Goal: Feedback & Contribution: Contribute content

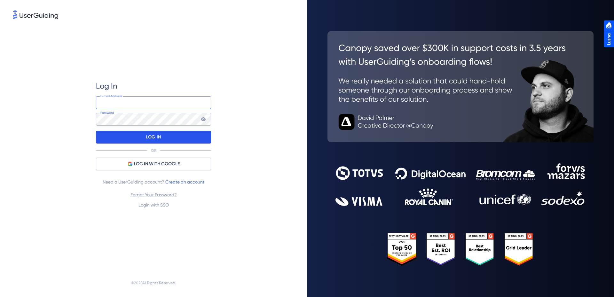
type input "[PERSON_NAME][EMAIL_ADDRESS][DOMAIN_NAME]"
click at [157, 142] on p "LOG IN" at bounding box center [153, 137] width 15 height 10
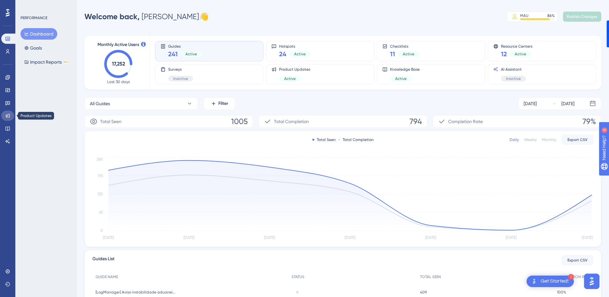
click at [8, 117] on icon at bounding box center [7, 115] width 5 height 5
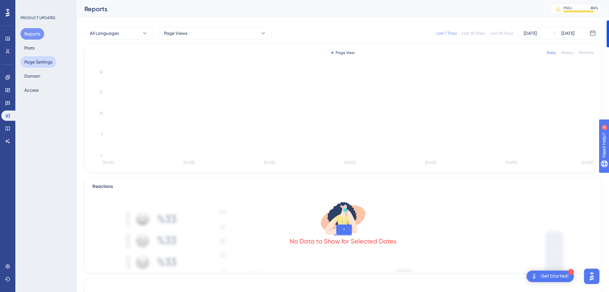
click at [26, 57] on button "Page Settings" at bounding box center [38, 62] width 36 height 12
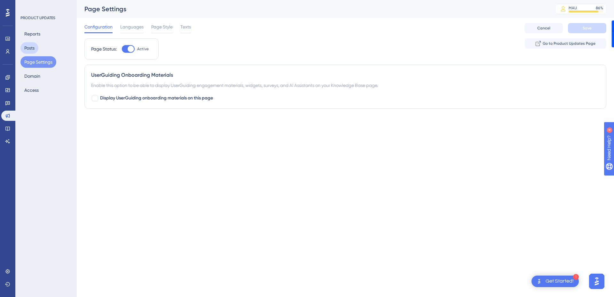
click at [26, 53] on button "Posts" at bounding box center [29, 48] width 18 height 12
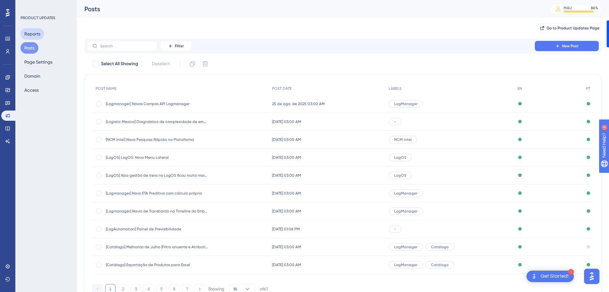
click at [32, 32] on button "Reports" at bounding box center [32, 34] width 24 height 12
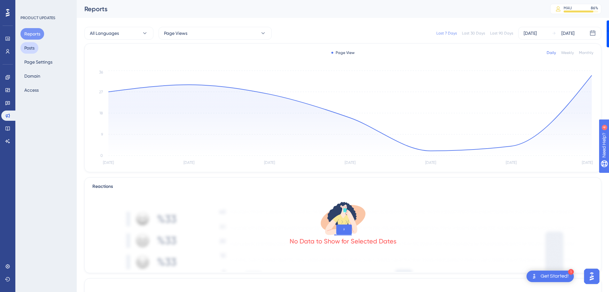
click at [32, 47] on button "Posts" at bounding box center [29, 48] width 18 height 12
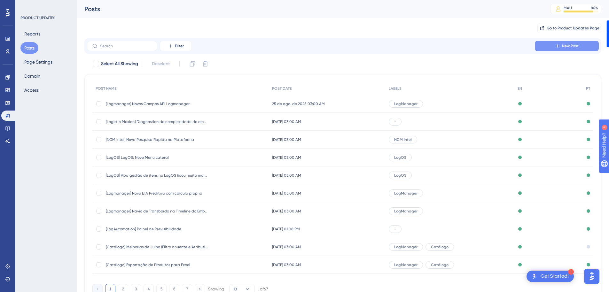
click at [568, 47] on span "New Post" at bounding box center [570, 45] width 17 height 5
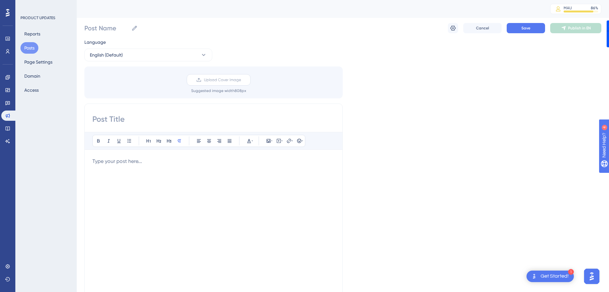
click at [195, 81] on label "Upload Cover Image" at bounding box center [219, 80] width 64 height 12
click at [241, 80] on input "Upload Cover Image" at bounding box center [241, 80] width 0 height 0
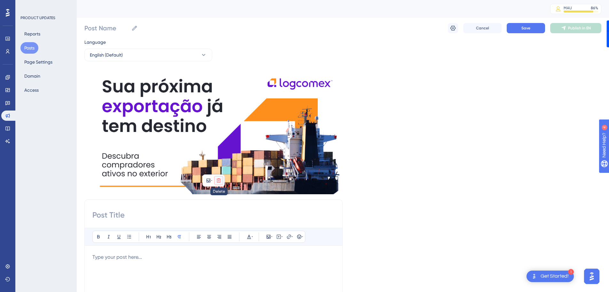
click at [220, 183] on icon at bounding box center [218, 180] width 5 height 5
click at [216, 192] on button at bounding box center [218, 195] width 10 height 10
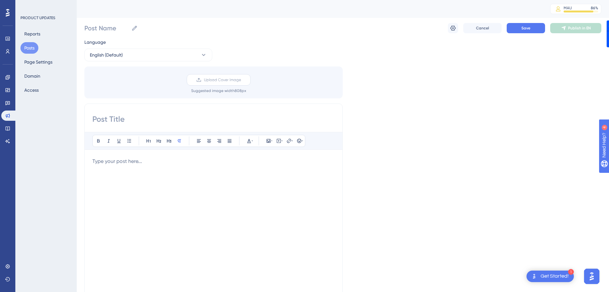
click at [202, 79] on label "Upload Cover Image" at bounding box center [219, 80] width 64 height 12
click at [241, 80] on input "Upload Cover Image" at bounding box center [241, 80] width 0 height 0
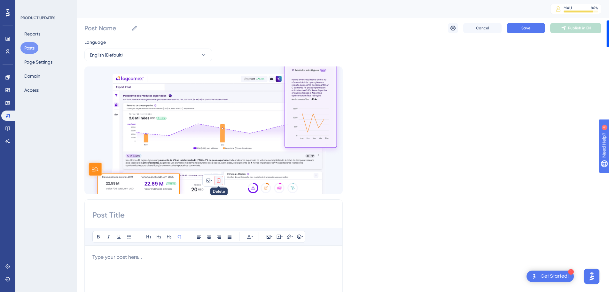
click at [221, 182] on icon at bounding box center [218, 180] width 5 height 5
click at [217, 197] on icon at bounding box center [218, 195] width 5 height 5
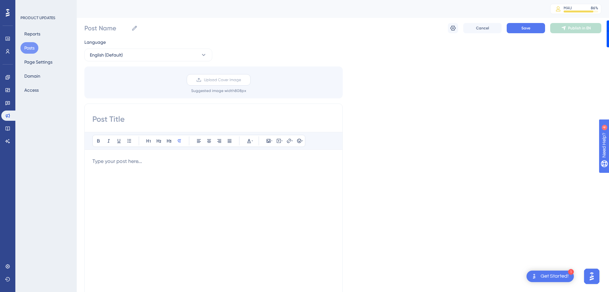
click at [220, 79] on span "Upload Cover Image" at bounding box center [222, 79] width 37 height 5
click at [241, 80] on input "Upload Cover Image" at bounding box center [241, 80] width 0 height 0
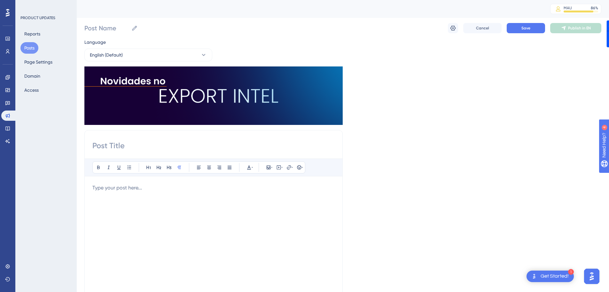
click at [119, 145] on input at bounding box center [213, 146] width 242 height 10
paste input "Novo filtro: Estado do Exportador (UF) no Export Intel"
type input "Novo filtro: Estado do Exportador (UF) no Export Intel"
click at [100, 199] on div at bounding box center [213, 254] width 242 height 141
click at [121, 197] on div at bounding box center [213, 254] width 242 height 141
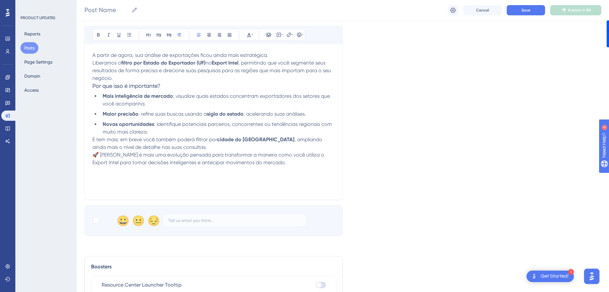
scroll to position [161, 0]
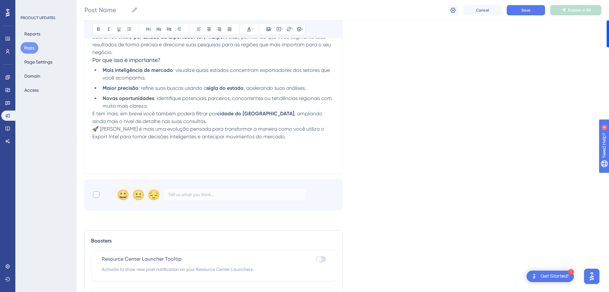
click at [97, 197] on div at bounding box center [96, 194] width 6 height 6
checkbox input "true"
click at [126, 154] on div "A partir de agora, sua análise de exportações ficou ainda mais estratégica. Lib…" at bounding box center [213, 96] width 242 height 141
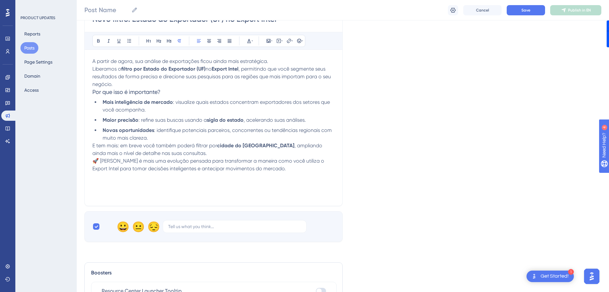
click at [294, 172] on p "🚀 [PERSON_NAME] é mais uma evolução pensada para transformar a maneira como voc…" at bounding box center [213, 164] width 242 height 15
click at [192, 152] on p "E tem mais: em breve você também poderá filtrar por cidade do [GEOGRAPHIC_DATA]…" at bounding box center [213, 149] width 242 height 15
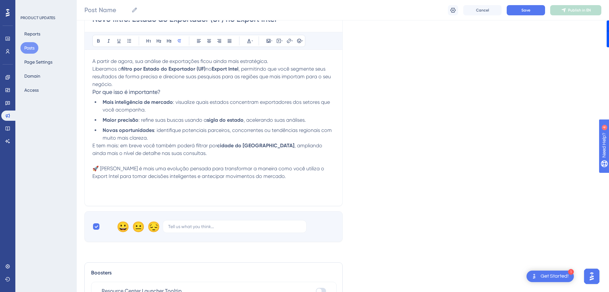
click at [272, 177] on p "🚀 [PERSON_NAME] é mais uma evolução pensada para transformar a maneira como voc…" at bounding box center [213, 172] width 242 height 15
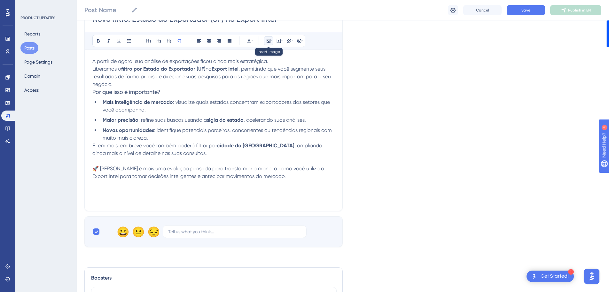
click at [271, 40] on icon at bounding box center [271, 40] width 1 height 5
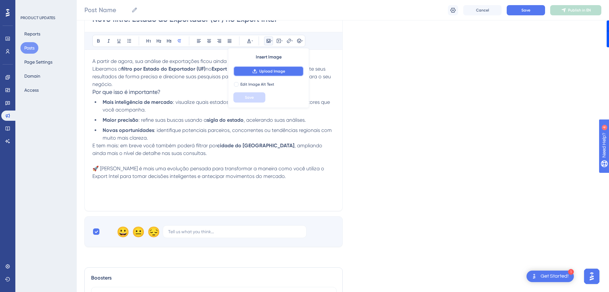
click at [265, 70] on span "Upload Image" at bounding box center [272, 71] width 26 height 5
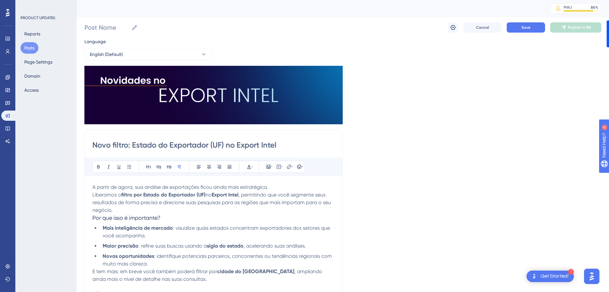
scroll to position [0, 0]
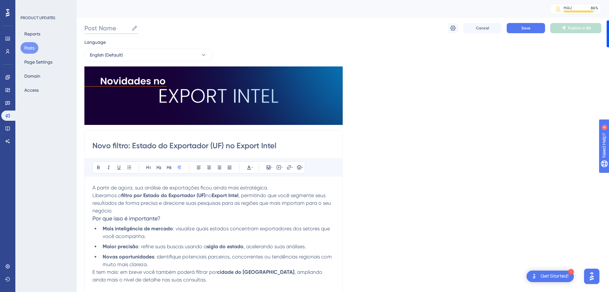
click at [112, 28] on input "Post Name" at bounding box center [106, 28] width 44 height 9
click at [111, 32] on input "Post Name" at bounding box center [106, 28] width 44 height 9
type input "Export Intel - Filtro Estado do Exportador"
click at [522, 27] on span "Save" at bounding box center [525, 28] width 9 height 5
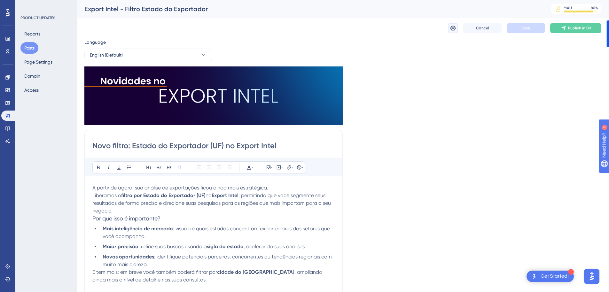
click at [453, 29] on icon at bounding box center [453, 28] width 6 height 6
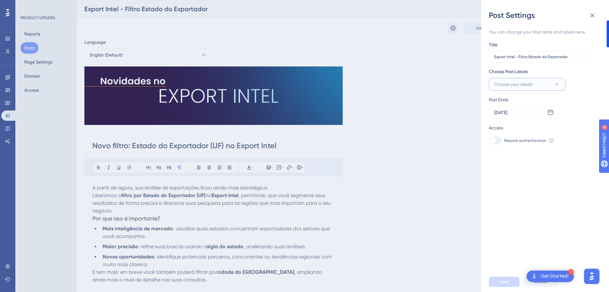
click at [528, 83] on span "Choose your labels" at bounding box center [513, 85] width 38 height 8
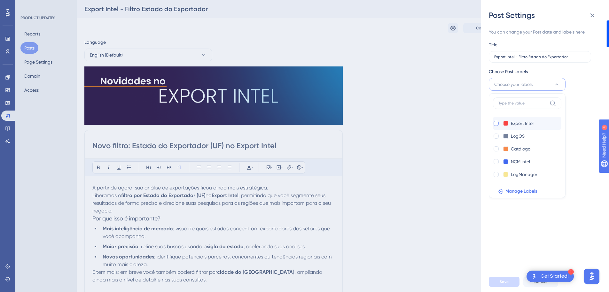
click at [496, 125] on div at bounding box center [495, 123] width 5 height 5
checkbox input "true"
click at [503, 284] on span "Save" at bounding box center [504, 281] width 9 height 5
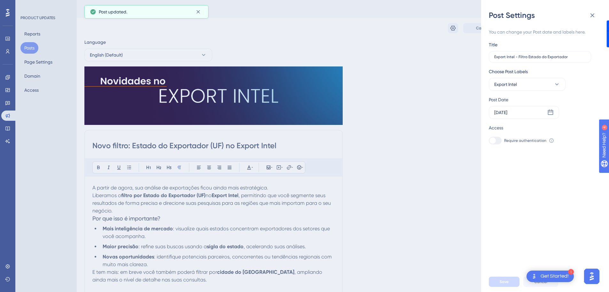
click at [426, 160] on div "Post Settings You can change your Post date and labels here. Title Export Intel…" at bounding box center [304, 146] width 609 height 292
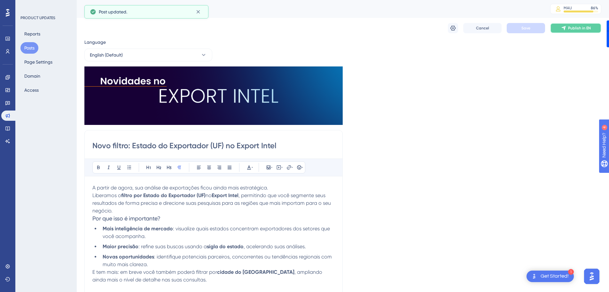
click at [566, 27] on icon at bounding box center [563, 28] width 5 height 5
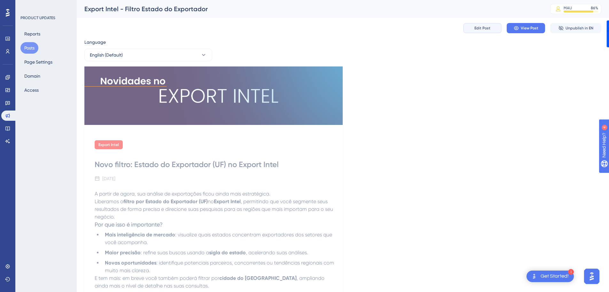
click at [470, 29] on button "Edit Post" at bounding box center [482, 28] width 38 height 10
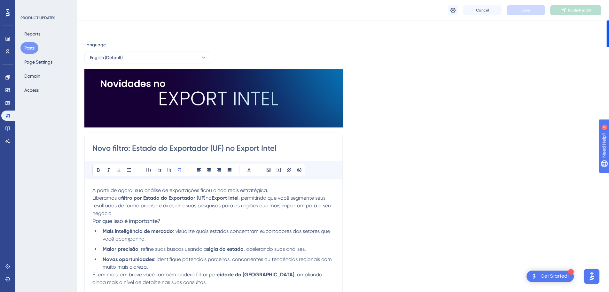
scroll to position [32, 0]
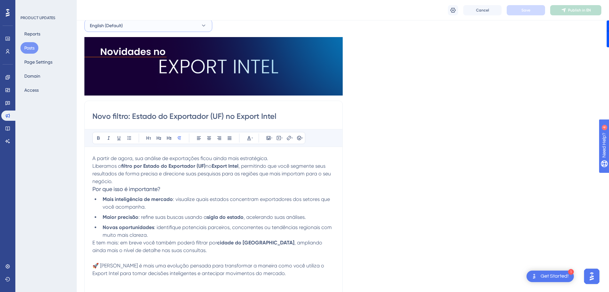
click at [129, 25] on button "English (Default)" at bounding box center [148, 25] width 128 height 13
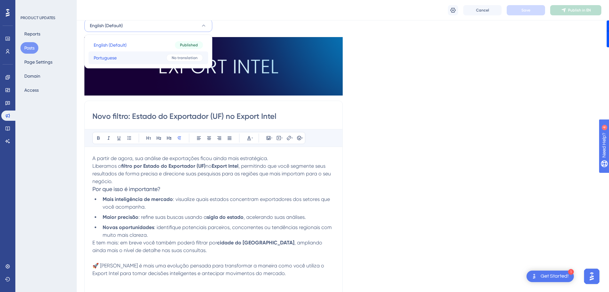
click at [121, 60] on button "Portuguese Portuguese No translation" at bounding box center [149, 57] width 120 height 13
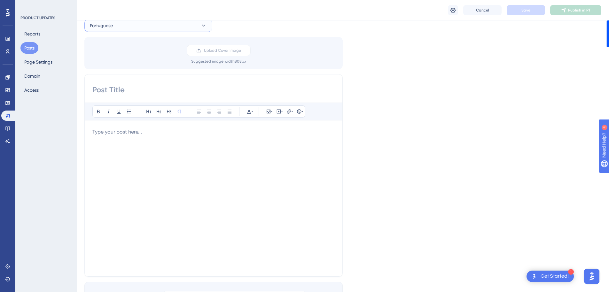
click at [113, 22] on span "Portuguese" at bounding box center [101, 26] width 23 height 8
click at [116, 43] on span "English (Default)" at bounding box center [110, 45] width 33 height 8
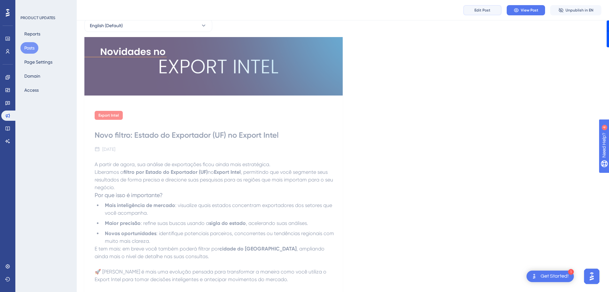
click at [491, 11] on button "Edit Post" at bounding box center [482, 10] width 38 height 10
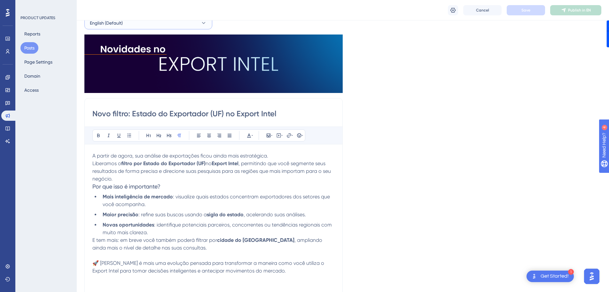
click at [114, 22] on span "English (Default)" at bounding box center [106, 23] width 33 height 8
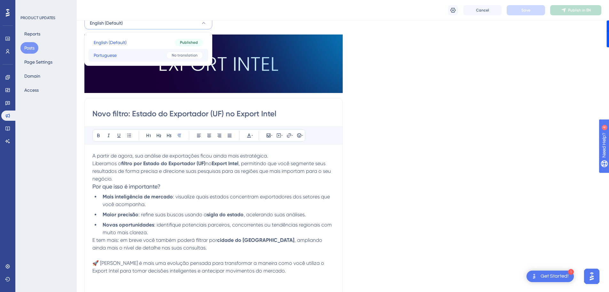
click at [113, 54] on span "Portuguese" at bounding box center [105, 55] width 23 height 8
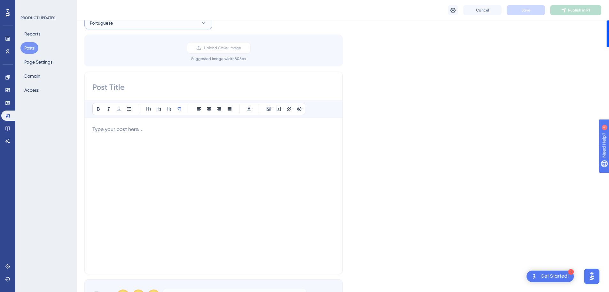
click at [118, 26] on button "Portuguese" at bounding box center [148, 23] width 128 height 13
click at [115, 43] on span "English (Default)" at bounding box center [110, 43] width 33 height 8
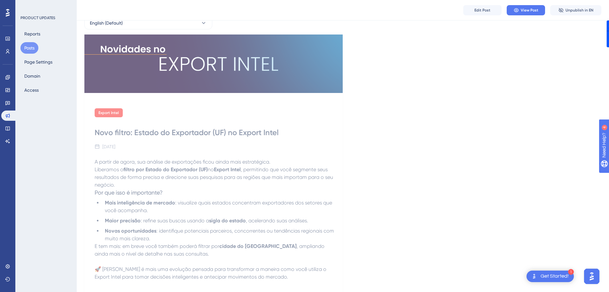
click at [142, 136] on div "Novo filtro: Estado do Exportador (UF) no Export Intel" at bounding box center [214, 133] width 238 height 10
click at [481, 5] on button "Edit Post" at bounding box center [482, 10] width 38 height 10
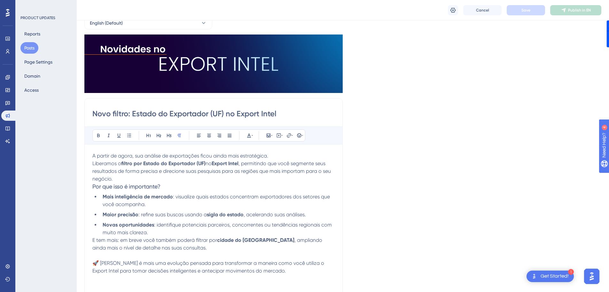
click at [119, 180] on p "Liberamos o filtro por Estado do Exportador (UF) no Export Intel , permitindo q…" at bounding box center [213, 171] width 242 height 23
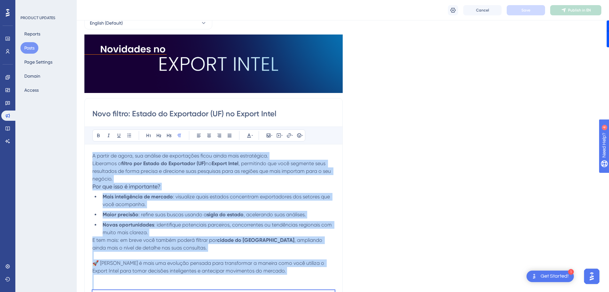
copy div "A partir de agora, sua análise de exportações ficou ainda mais estratégica. Lib…"
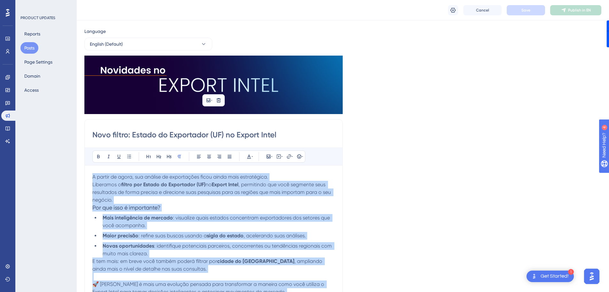
scroll to position [0, 0]
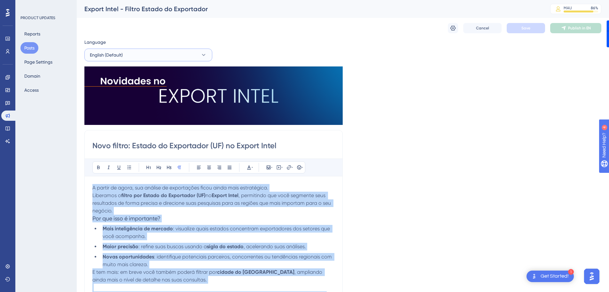
click at [123, 59] on button "English (Default)" at bounding box center [148, 55] width 128 height 13
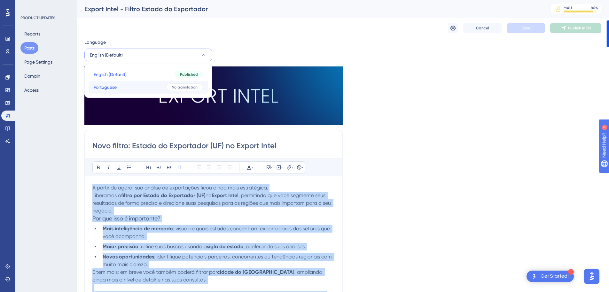
click at [120, 84] on button "Portuguese Portuguese No translation" at bounding box center [149, 87] width 120 height 13
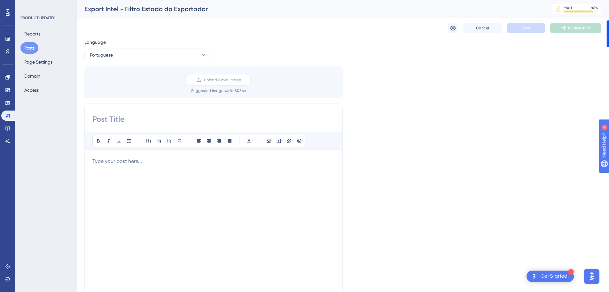
click at [122, 178] on div at bounding box center [213, 228] width 242 height 141
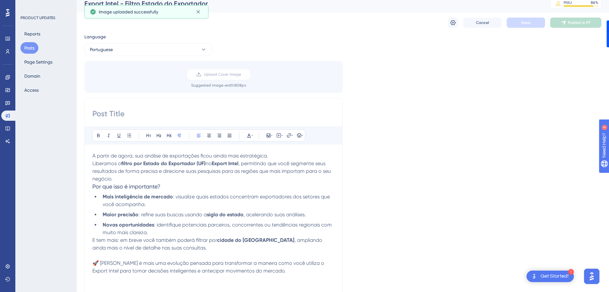
click at [130, 172] on span ", permitindo que você segmente seus resultados de forma precisa e direcione sua…" at bounding box center [212, 170] width 240 height 21
click at [113, 53] on button "Portuguese" at bounding box center [148, 49] width 128 height 13
click at [115, 70] on span "English (Default)" at bounding box center [110, 69] width 33 height 8
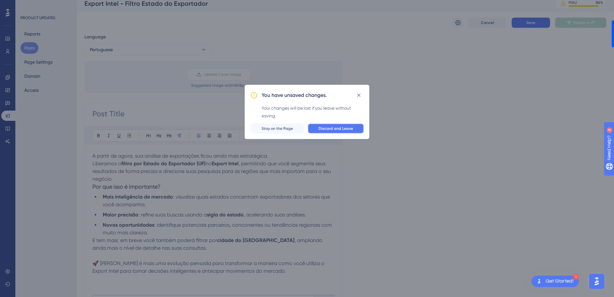
click at [326, 130] on span "Discard and Leave" at bounding box center [335, 128] width 35 height 5
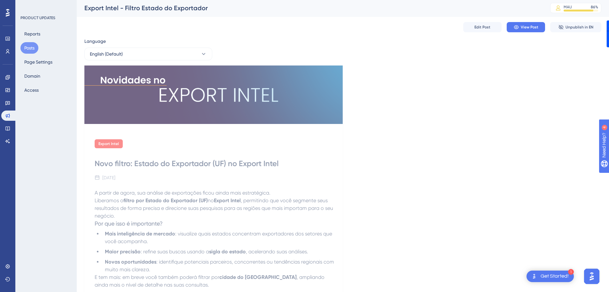
scroll to position [0, 0]
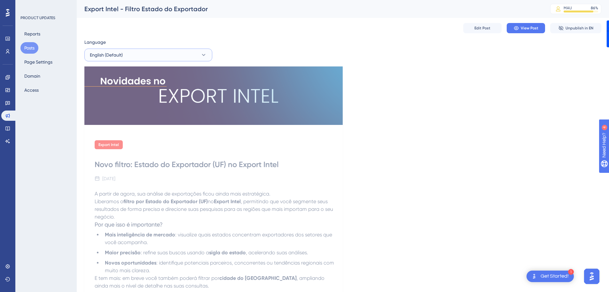
click at [120, 57] on span "English (Default)" at bounding box center [106, 55] width 33 height 8
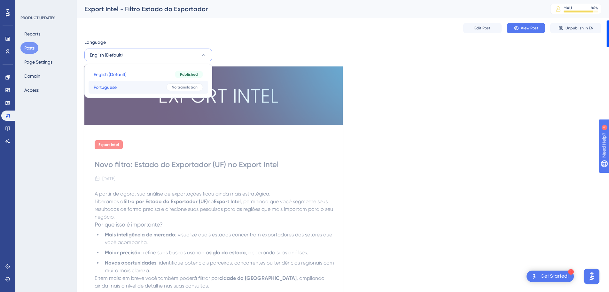
click at [112, 84] on span "Portuguese" at bounding box center [105, 87] width 23 height 8
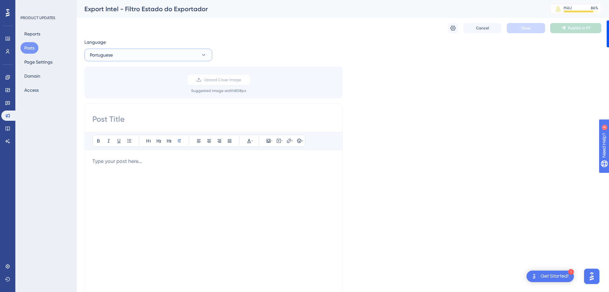
click at [116, 54] on button "Portuguese" at bounding box center [148, 55] width 128 height 13
click at [116, 73] on span "English (Default)" at bounding box center [110, 75] width 33 height 8
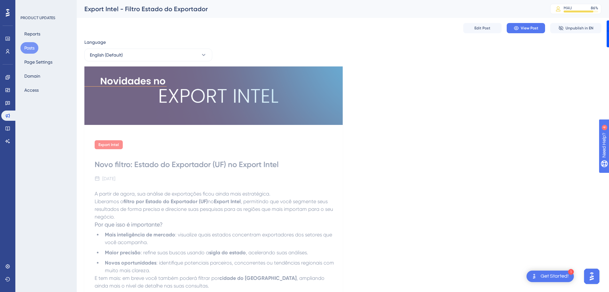
click at [173, 101] on img at bounding box center [213, 95] width 258 height 58
click at [479, 31] on button "Edit Post" at bounding box center [482, 28] width 38 height 10
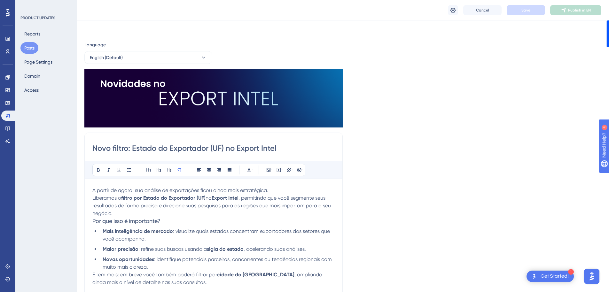
scroll to position [32, 0]
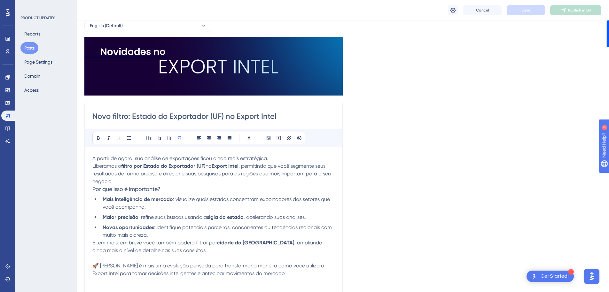
click at [146, 116] on input "Novo filtro: Estado do Exportador (UF) no Export Intel" at bounding box center [213, 116] width 242 height 10
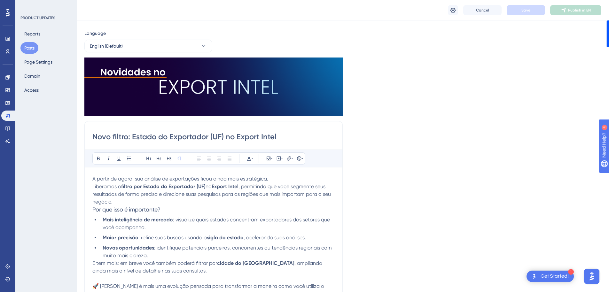
scroll to position [0, 0]
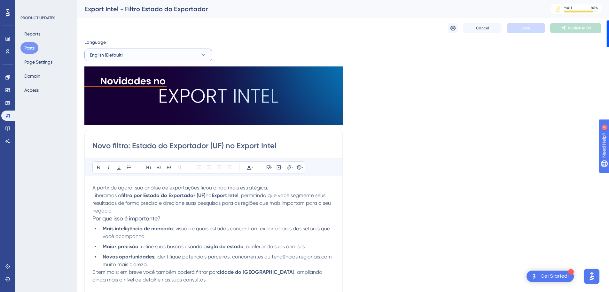
click at [120, 56] on span "English (Default)" at bounding box center [106, 55] width 33 height 8
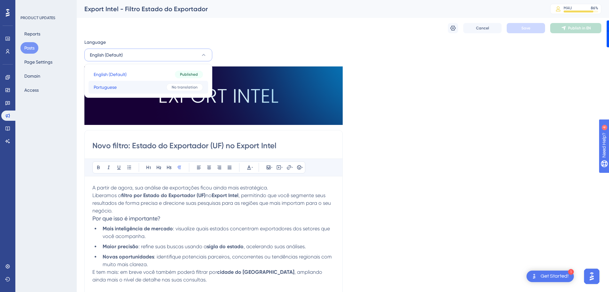
click at [115, 86] on span "Portuguese" at bounding box center [105, 87] width 23 height 8
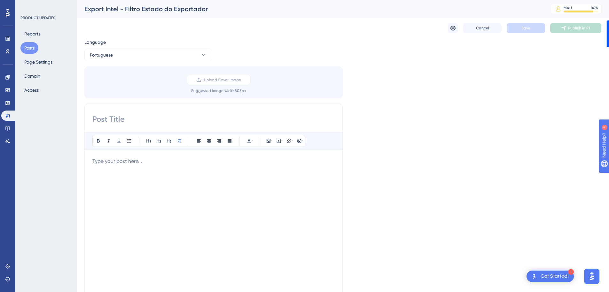
click at [131, 124] on div "Bold Italic Underline Bullet Point Heading 1 Heading 2 Heading 3 Normal Align L…" at bounding box center [213, 205] width 258 height 203
drag, startPoint x: 127, startPoint y: 123, endPoint x: 123, endPoint y: 121, distance: 3.7
click at [124, 122] on div "Bold Italic Underline Bullet Point Heading 1 Heading 2 Heading 3 Normal Align L…" at bounding box center [213, 205] width 258 height 203
click at [112, 116] on input at bounding box center [213, 119] width 242 height 10
paste input "Novo filtro: Estado do Exportador (UF) no Export Intel"
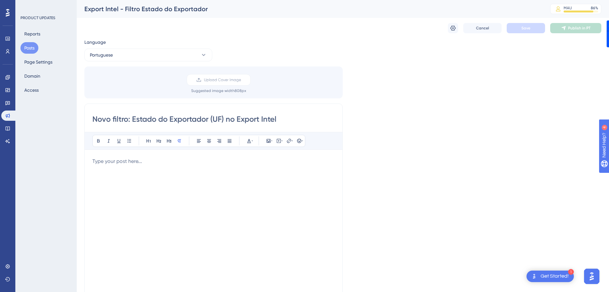
type input "Novo filtro: Estado do Exportador (UF) no Export Intel"
click at [203, 87] on div "Upload Cover Image Suggested image width 808 px" at bounding box center [218, 83] width 258 height 19
click at [205, 81] on span "Upload Cover Image" at bounding box center [222, 79] width 37 height 5
click at [241, 80] on input "Upload Cover Image" at bounding box center [241, 80] width 0 height 0
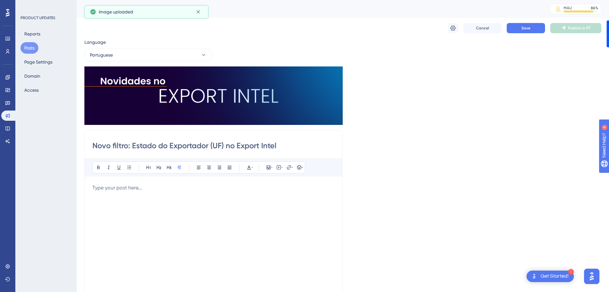
click at [123, 198] on div at bounding box center [213, 254] width 242 height 141
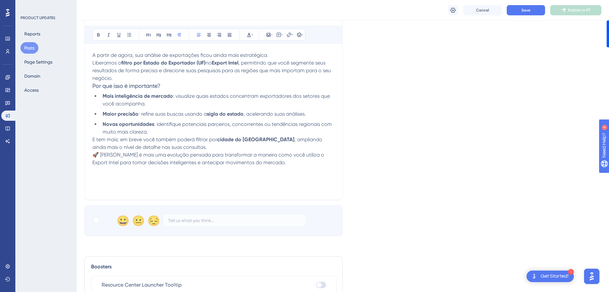
scroll to position [161, 0]
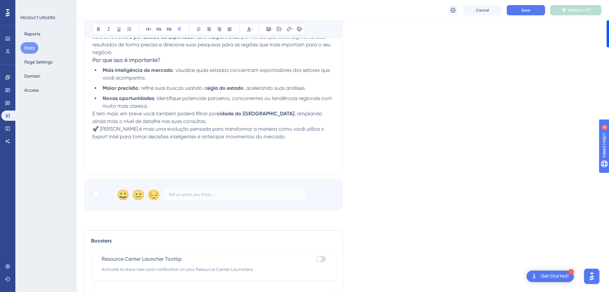
click at [121, 153] on div "A partir de agora, sua análise de exportações ficou ainda mais estratégica. Lib…" at bounding box center [213, 96] width 242 height 141
click at [94, 194] on div at bounding box center [96, 194] width 6 height 6
checkbox input "true"
click at [287, 136] on p "🚀 [PERSON_NAME] é mais uma evolução pensada para transformar a maneira como voc…" at bounding box center [213, 132] width 242 height 15
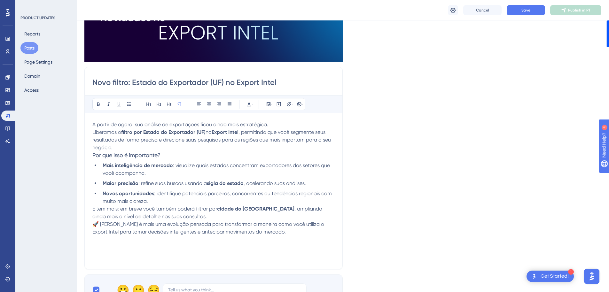
scroll to position [65, 0]
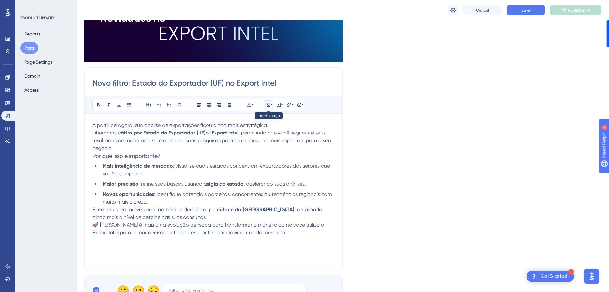
click at [269, 105] on icon at bounding box center [268, 104] width 5 height 5
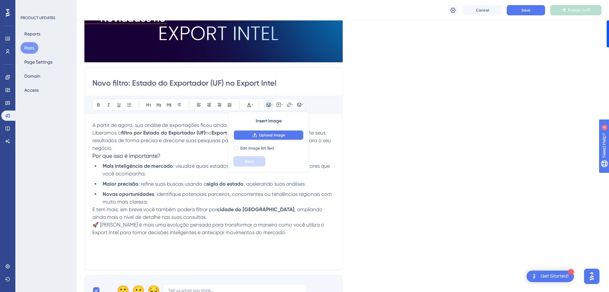
click at [268, 132] on button "Upload Image" at bounding box center [268, 135] width 70 height 10
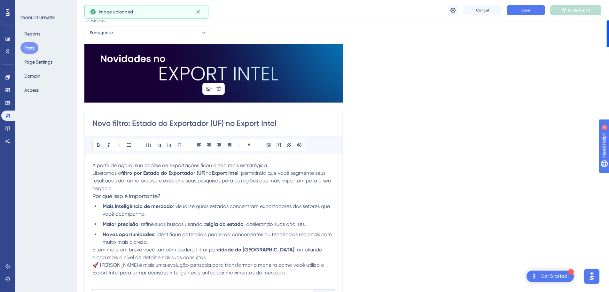
scroll to position [1, 0]
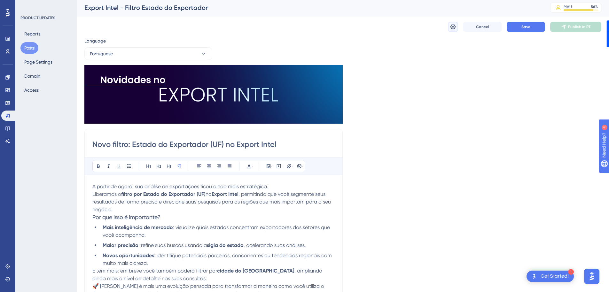
click at [453, 27] on icon at bounding box center [452, 26] width 5 height 5
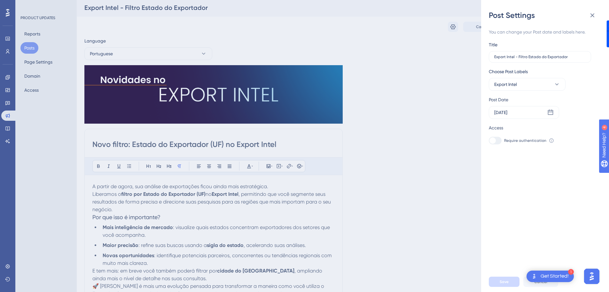
click at [444, 192] on div "Post Settings You can change your Post date and labels here. Title Export Intel…" at bounding box center [304, 146] width 609 height 292
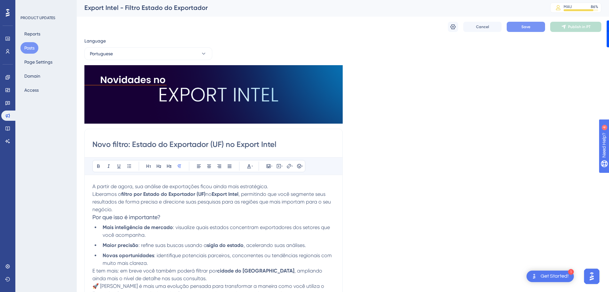
click at [521, 27] on button "Save" at bounding box center [526, 27] width 38 height 10
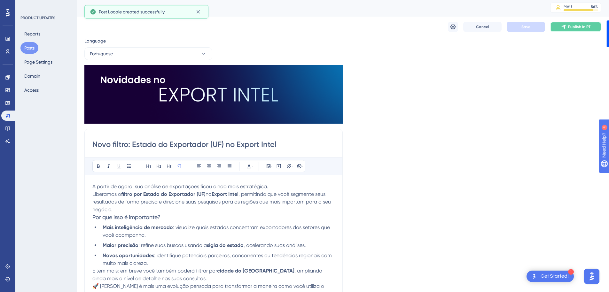
click at [561, 27] on button "Publish in PT" at bounding box center [575, 27] width 51 height 10
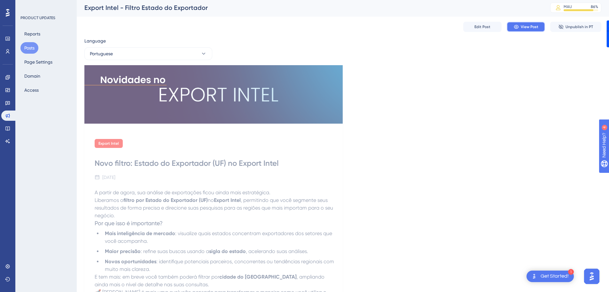
click at [532, 24] on button "View Post" at bounding box center [526, 27] width 38 height 10
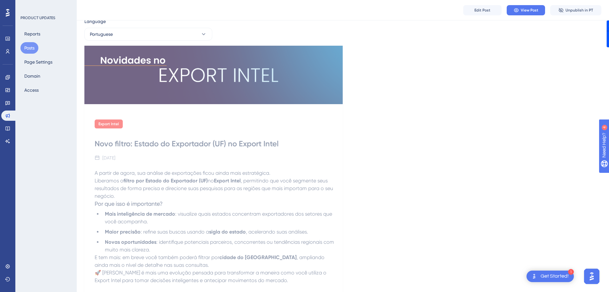
scroll to position [33, 0]
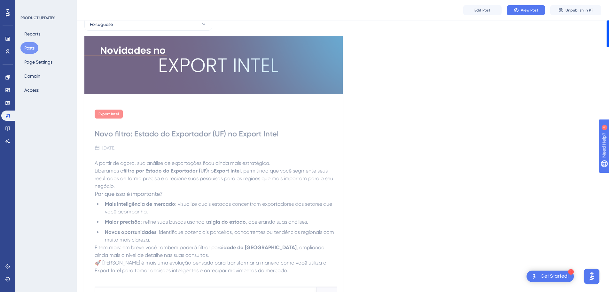
click at [32, 50] on button "Posts" at bounding box center [29, 48] width 18 height 12
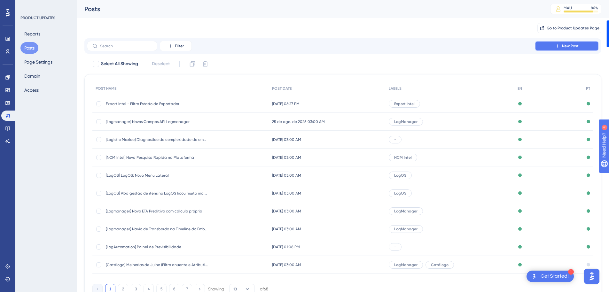
click at [559, 49] on button "New Post" at bounding box center [567, 46] width 64 height 10
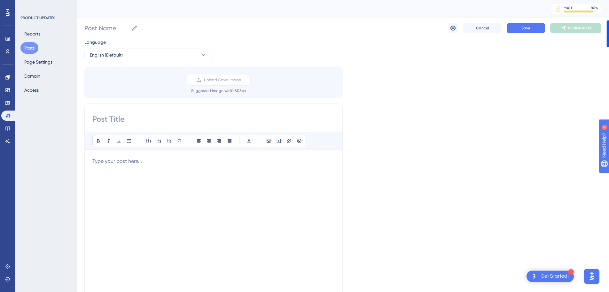
click at [130, 179] on div at bounding box center [213, 228] width 242 height 141
click at [124, 120] on input at bounding box center [213, 119] width 242 height 10
paste input "Nova página de Produto no NCM Intel 2.0 já disponível!"
drag, startPoint x: 237, startPoint y: 119, endPoint x: 227, endPoint y: 124, distance: 11.5
click at [229, 122] on input "Nova página de Produto no NCM Intel 2.0 já disponível!" at bounding box center [213, 119] width 242 height 10
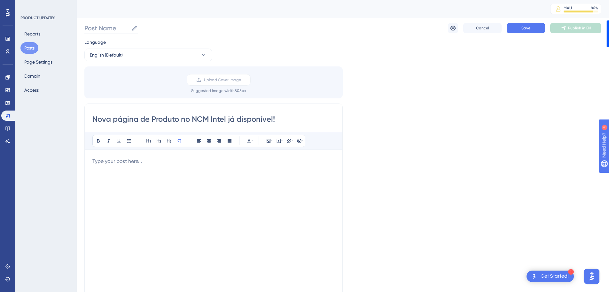
type input "Nova página de Produto no NCM Intel já disponível!"
click at [111, 27] on input "Post Name" at bounding box center [106, 28] width 44 height 9
type input "Pordu"
type input "Product News - Nova Pagina Produto NCM Intel"
click at [213, 79] on span "Upload Cover Image" at bounding box center [222, 79] width 37 height 5
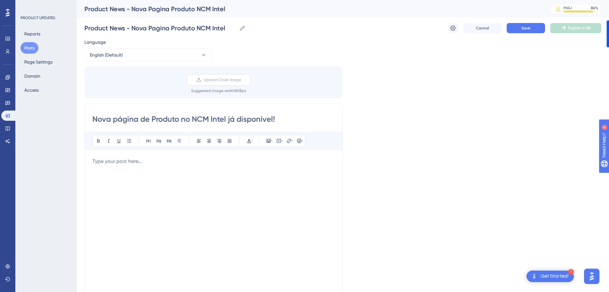
click at [241, 80] on input "Upload Cover Image" at bounding box center [241, 80] width 0 height 0
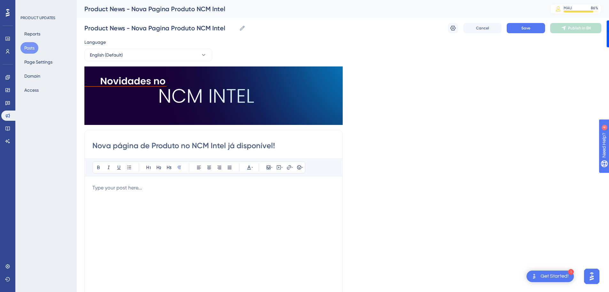
click at [129, 205] on div at bounding box center [213, 254] width 242 height 141
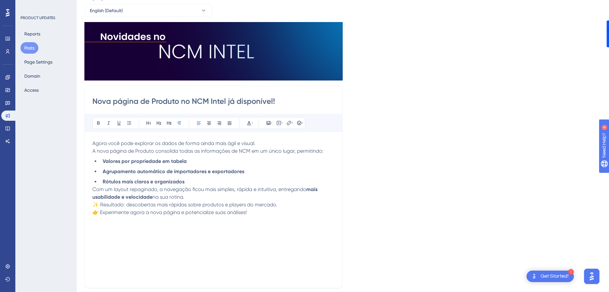
scroll to position [64, 0]
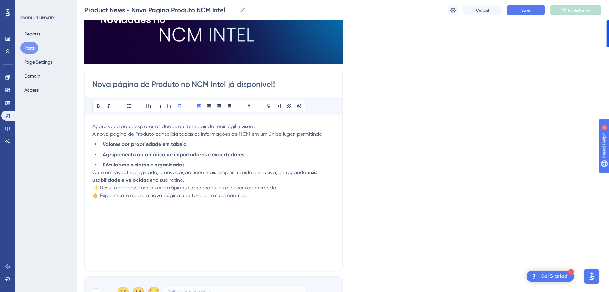
click at [112, 225] on div "Agora você pode explorar os dados de forma ainda mais ágil e visual. A nova pág…" at bounding box center [213, 193] width 242 height 141
click at [261, 205] on div "Agora você pode explorar os dados de forma ainda mais ágil e visual. A nova pág…" at bounding box center [213, 193] width 242 height 141
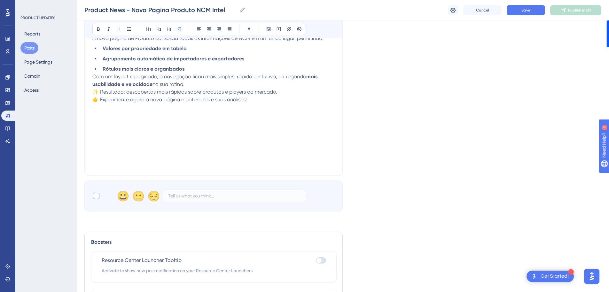
click at [95, 198] on div at bounding box center [96, 196] width 6 height 6
checkbox input "true"
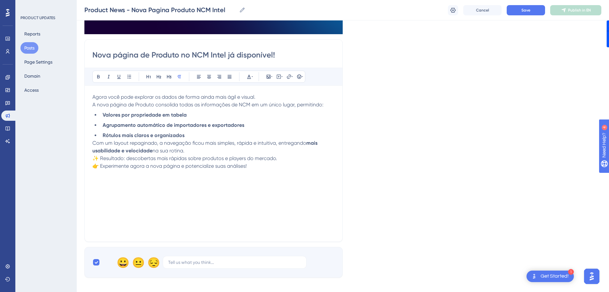
scroll to position [96, 0]
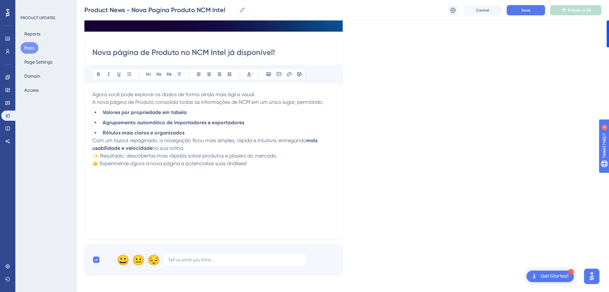
click at [111, 191] on div "Agora você pode explorar os dados de forma ainda mais ágil e visual. A nova pág…" at bounding box center [213, 161] width 242 height 141
click at [268, 74] on icon at bounding box center [269, 74] width 4 height 4
click at [266, 104] on span "Upload Image" at bounding box center [272, 104] width 26 height 5
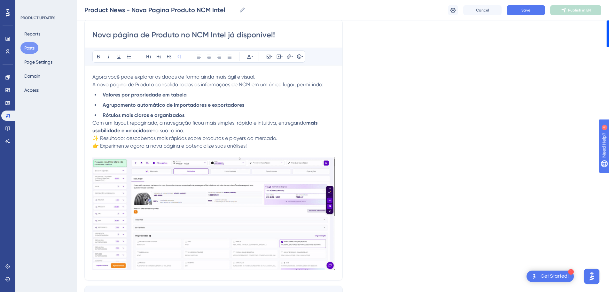
scroll to position [32, 0]
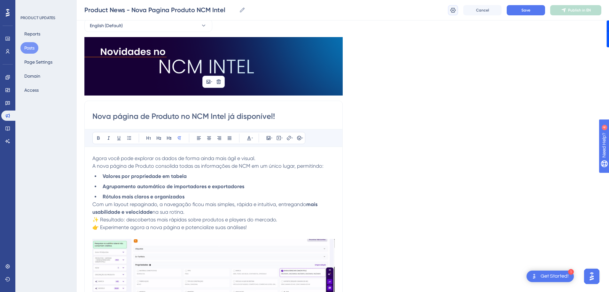
click at [453, 12] on icon at bounding box center [453, 10] width 6 height 6
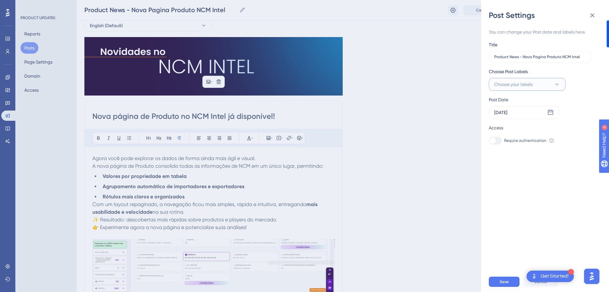
click at [508, 88] on span "Choose your labels" at bounding box center [513, 85] width 38 height 8
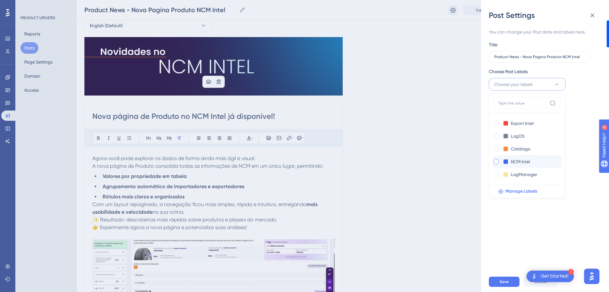
click at [498, 162] on div at bounding box center [495, 161] width 5 height 5
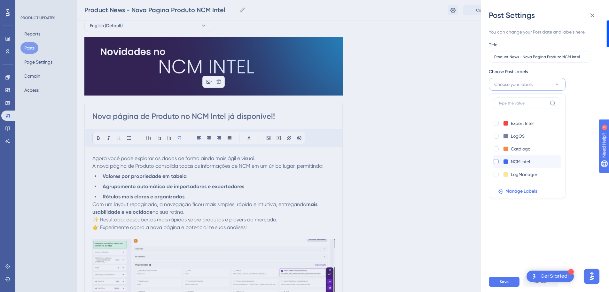
checkbox input "true"
click at [501, 221] on div "You can change your Post date and labels here. Title Product News - Nova Pagina…" at bounding box center [548, 145] width 118 height 251
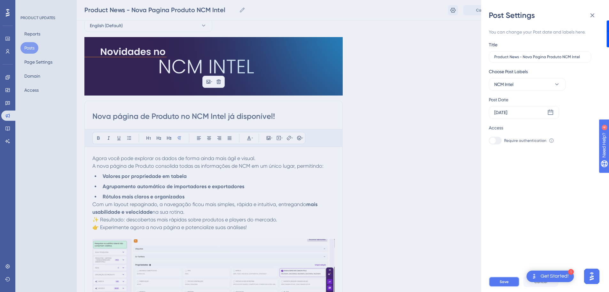
click at [502, 284] on span "Save" at bounding box center [504, 281] width 9 height 5
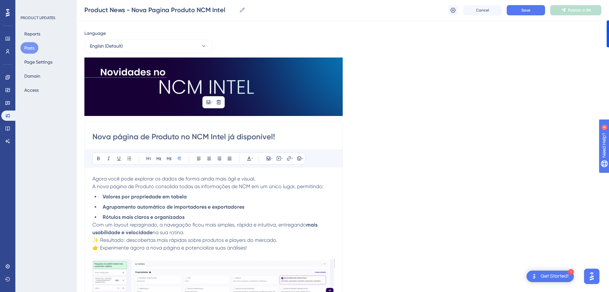
scroll to position [0, 0]
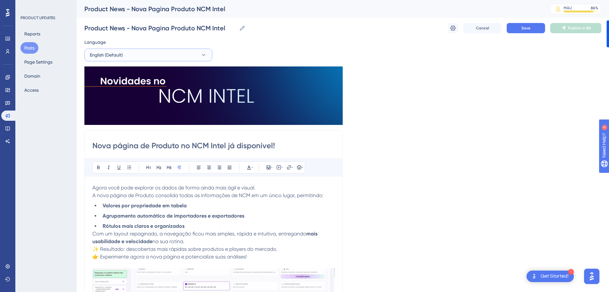
drag, startPoint x: 135, startPoint y: 53, endPoint x: 132, endPoint y: 62, distance: 10.0
click at [135, 53] on button "English (Default)" at bounding box center [148, 55] width 128 height 13
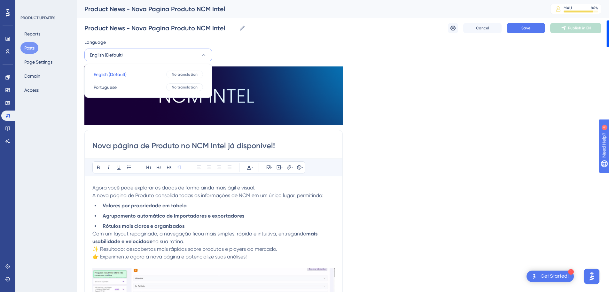
click at [131, 187] on span "Agora você pode explorar os dados de forma ainda mais ágil e visual." at bounding box center [173, 188] width 163 height 6
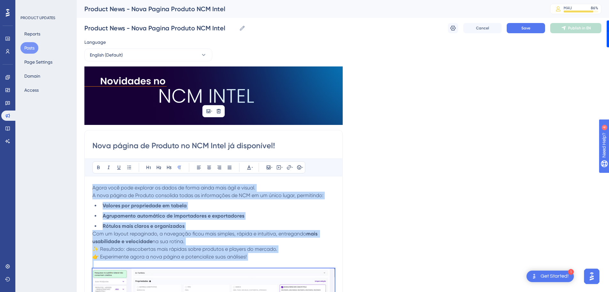
copy div "Agora você pode explorar os dados de forma ainda mais ágil e visual. A nova pág…"
click at [125, 50] on button "English (Default)" at bounding box center [148, 55] width 128 height 13
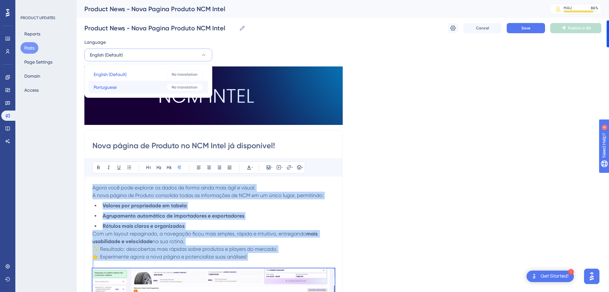
click at [121, 86] on button "Portuguese Portuguese No translation" at bounding box center [149, 87] width 120 height 13
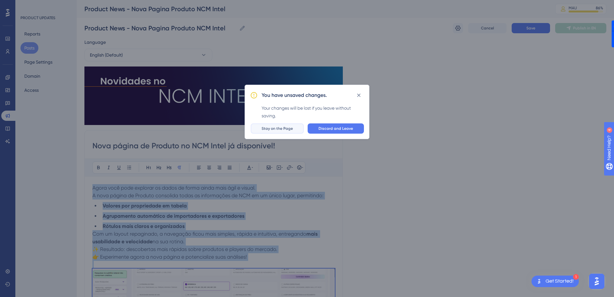
click at [289, 130] on span "Stay on the Page" at bounding box center [276, 128] width 31 height 5
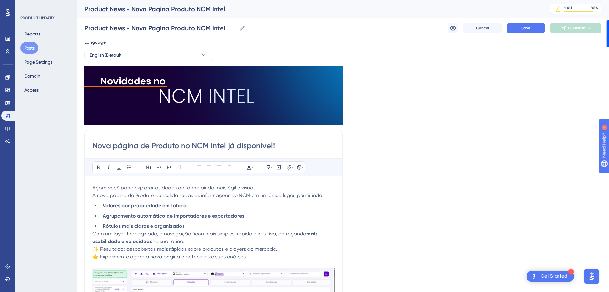
click at [422, 151] on div "Language English (Default) Insert an Image Delete Nova página de Produto no NCM…" at bounding box center [342, 232] width 517 height 389
click at [527, 33] on div "Product News - Nova Pagina Produto NCM Intel Product News - Nova Pagina Produto…" at bounding box center [342, 28] width 517 height 20
click at [527, 27] on span "Save" at bounding box center [525, 28] width 9 height 5
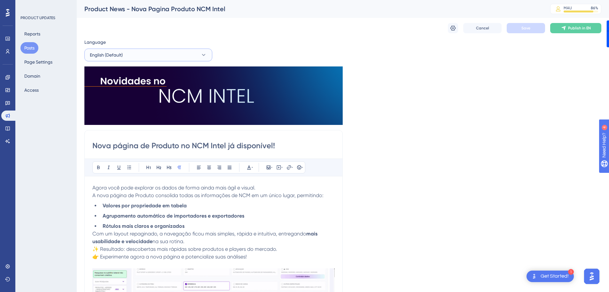
drag, startPoint x: 181, startPoint y: 52, endPoint x: 174, endPoint y: 61, distance: 11.3
click at [181, 52] on button "English (Default)" at bounding box center [148, 55] width 128 height 13
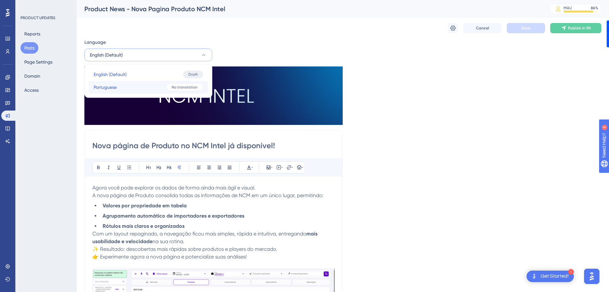
click at [156, 86] on button "Portuguese Portuguese No translation" at bounding box center [149, 87] width 120 height 13
checkbox input "false"
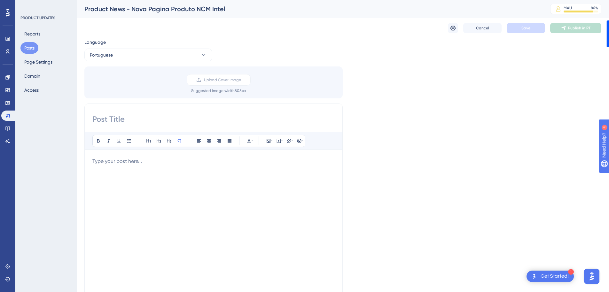
click at [132, 197] on div at bounding box center [213, 228] width 242 height 141
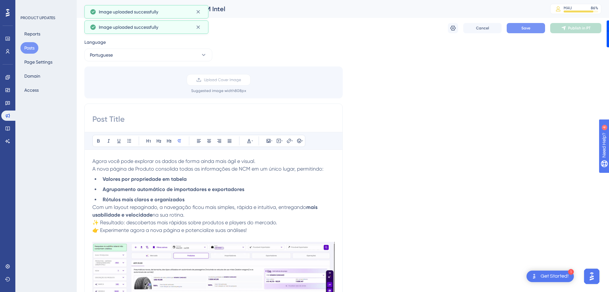
click at [199, 77] on label "Upload Cover Image" at bounding box center [219, 80] width 64 height 12
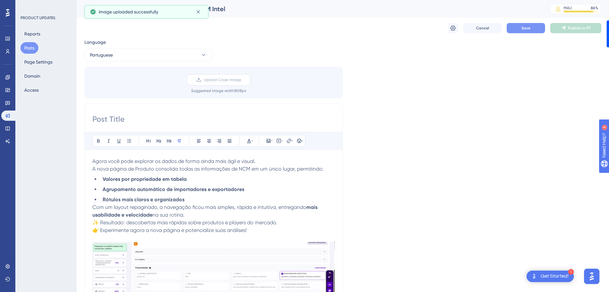
click at [241, 80] on input "Upload Cover Image" at bounding box center [241, 80] width 0 height 0
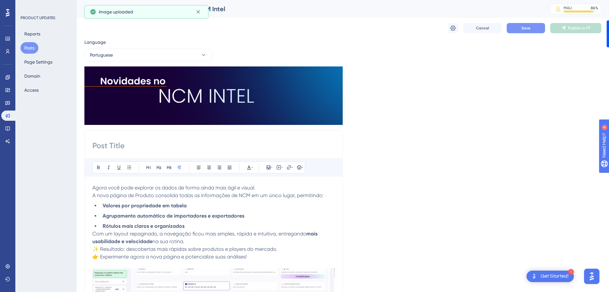
click at [124, 145] on input at bounding box center [213, 146] width 242 height 10
click at [113, 53] on span "Portuguese" at bounding box center [101, 55] width 23 height 8
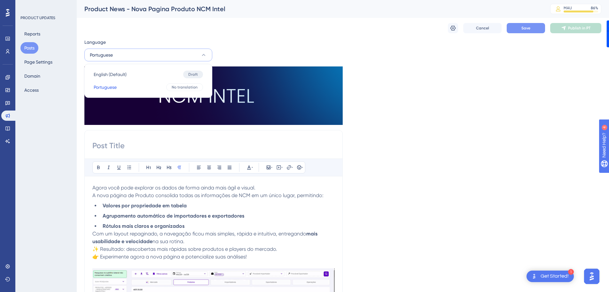
click at [122, 50] on button "Portuguese" at bounding box center [148, 55] width 128 height 13
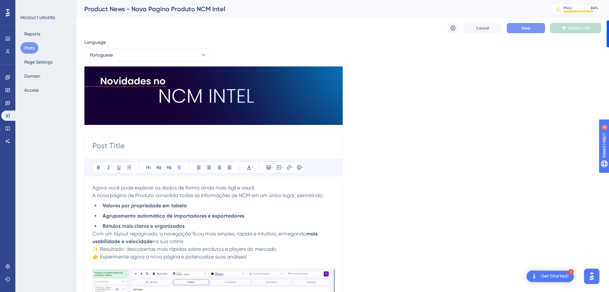
drag, startPoint x: 146, startPoint y: 133, endPoint x: 143, endPoint y: 138, distance: 6.9
click at [141, 142] on input at bounding box center [213, 146] width 242 height 10
paste input "Nova página de Produto no NCM Intel 2.0 já disponível!"
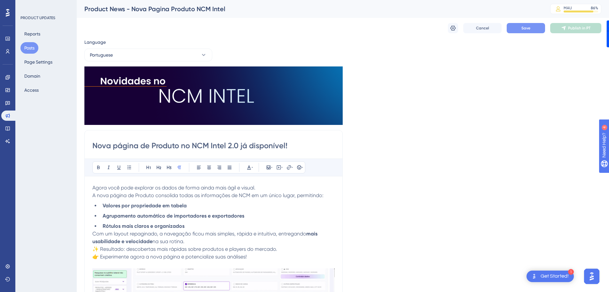
drag, startPoint x: 228, startPoint y: 146, endPoint x: 239, endPoint y: 146, distance: 11.2
click at [239, 146] on input "Nova página de Produto no NCM Intel 2.0 já disponível!" at bounding box center [213, 146] width 242 height 10
type input "Nova página de Produto no NCM Intel já disponível!"
click at [521, 28] on span "Save" at bounding box center [525, 28] width 9 height 5
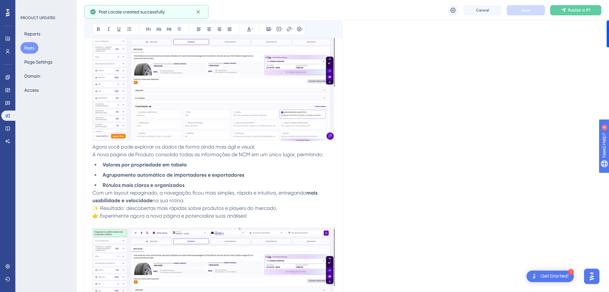
scroll to position [256, 0]
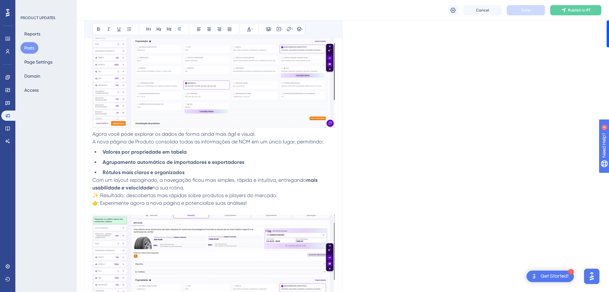
click at [199, 172] on li "Rótulos mais claros e organizados" at bounding box center [217, 173] width 235 height 8
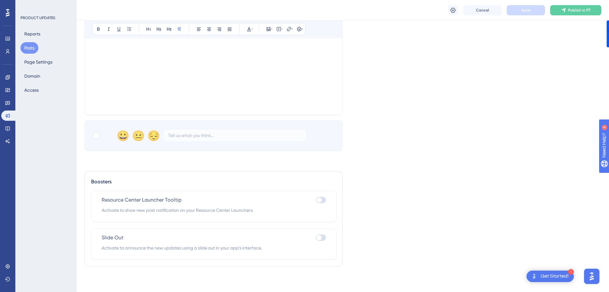
scroll to position [187, 0]
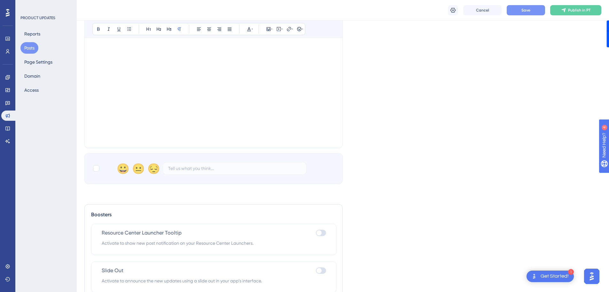
click at [152, 83] on div at bounding box center [213, 69] width 242 height 141
click at [144, 64] on div "Nova página de Produto no NCM Intel 2.0 já disponível!" at bounding box center [213, 69] width 242 height 141
click at [95, 171] on div at bounding box center [96, 168] width 6 height 6
checkbox input "true"
click at [109, 57] on div "Nova página de Produto no NCM Intel 2.0 já disponível!" at bounding box center [213, 69] width 242 height 141
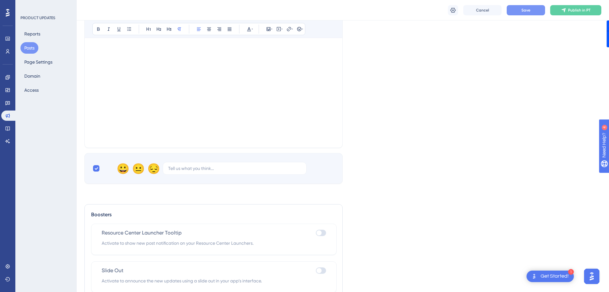
click at [109, 57] on div "Nova pNova página de Produto no NCM Intel 2.0 já disponível!ágina de Produto no…" at bounding box center [213, 69] width 242 height 141
click at [415, 91] on div "Language Portuguese Insert an Image Delete Nova página de Produto no NCM Intel …" at bounding box center [342, 19] width 517 height 330
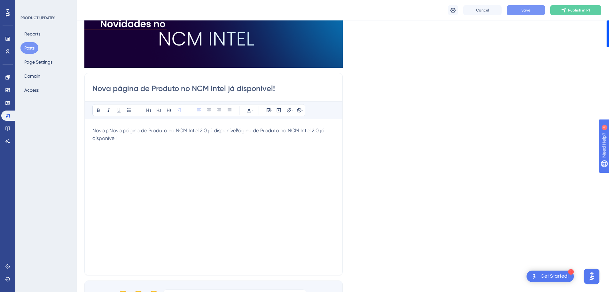
scroll to position [59, 0]
click at [168, 90] on input "Nova página de Produto no NCM Intel já disponível!" at bounding box center [213, 89] width 242 height 10
click at [139, 149] on div "Nova pNova página de Produto no NCM Intel 2.0 já disponível!ágina de Produto no…" at bounding box center [213, 197] width 242 height 141
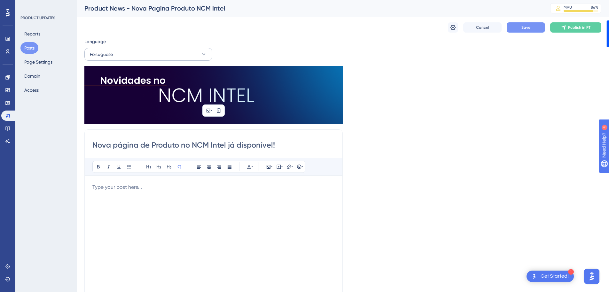
scroll to position [0, 0]
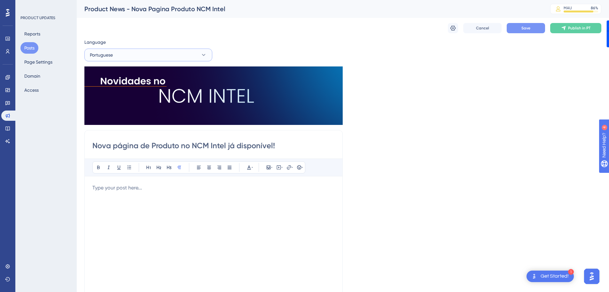
click at [140, 55] on button "Portuguese" at bounding box center [148, 55] width 128 height 13
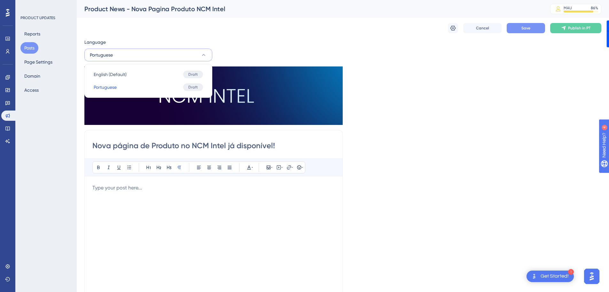
click at [133, 55] on button "Portuguese" at bounding box center [148, 55] width 128 height 13
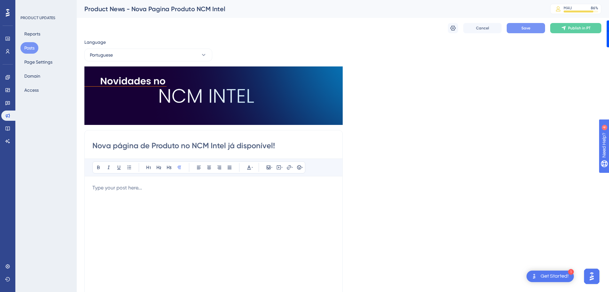
click at [115, 190] on p at bounding box center [213, 188] width 242 height 8
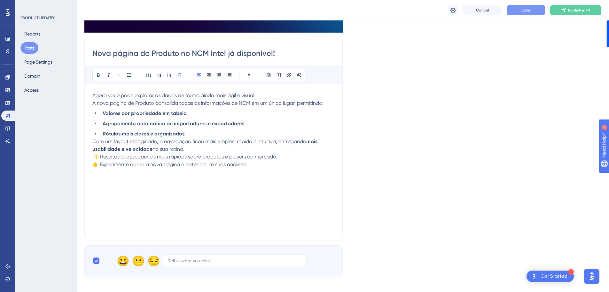
scroll to position [96, 0]
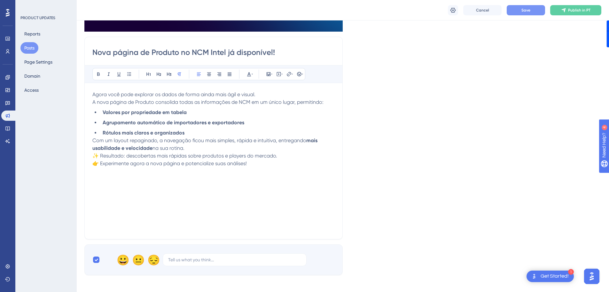
click at [118, 201] on div "Agora você pode explorar os dados de forma ainda mais ágil e visual. A nova pág…" at bounding box center [213, 161] width 242 height 141
click at [285, 166] on p "👉 Experimente agora a nova página e potencialize suas análises!" at bounding box center [213, 164] width 242 height 8
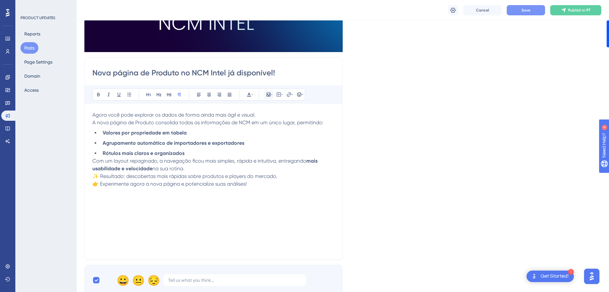
scroll to position [64, 0]
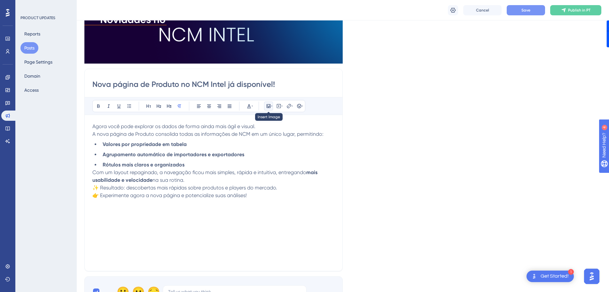
click at [268, 105] on icon at bounding box center [268, 106] width 5 height 5
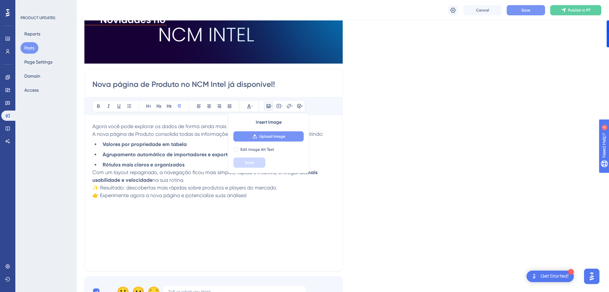
click at [261, 135] on span "Upload Image" at bounding box center [272, 136] width 26 height 5
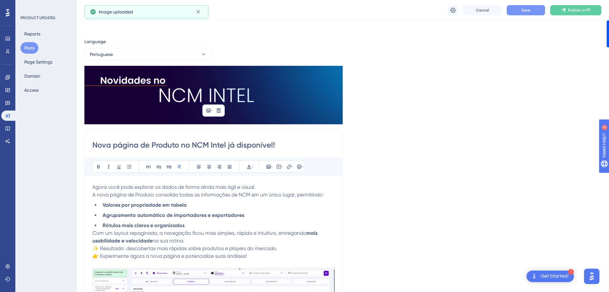
scroll to position [0, 0]
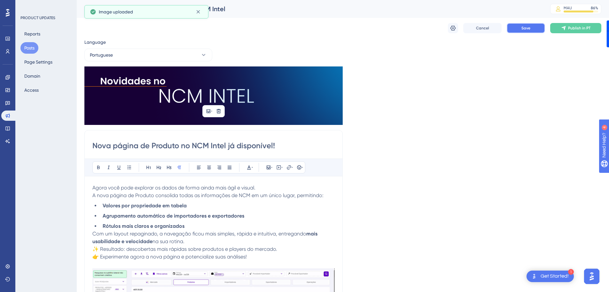
click at [517, 30] on button "Save" at bounding box center [526, 28] width 38 height 10
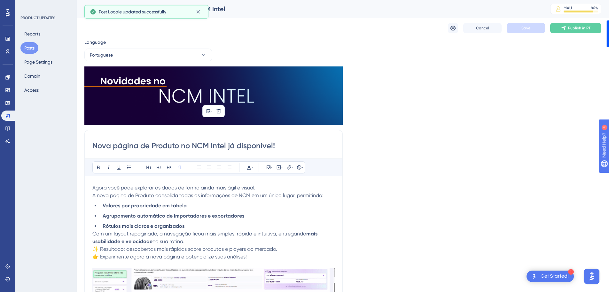
click at [396, 143] on div "Language Portuguese Insert an Image Delete Nova página de Produto no NCM Intel …" at bounding box center [342, 232] width 517 height 389
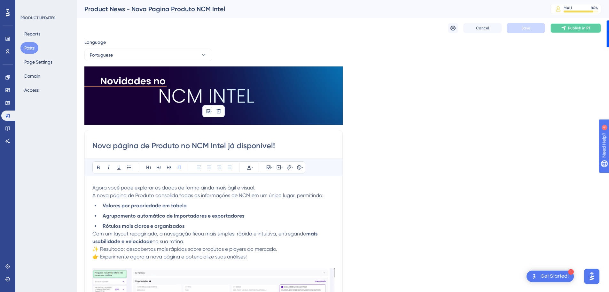
click at [557, 32] on button "Publish in PT" at bounding box center [575, 28] width 51 height 10
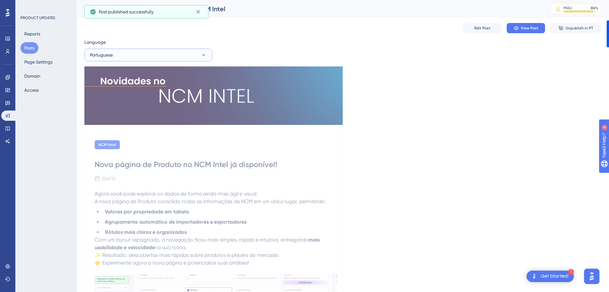
click at [167, 53] on button "Portuguese" at bounding box center [148, 55] width 128 height 13
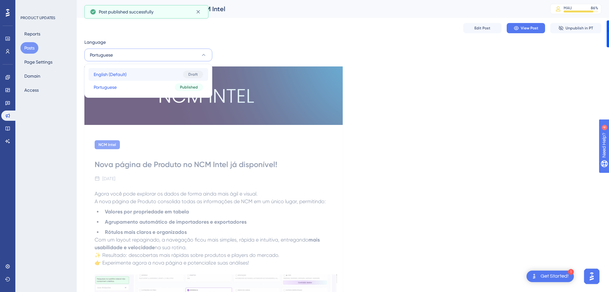
click at [139, 76] on button "English (Default) English (Default) Draft" at bounding box center [149, 74] width 120 height 13
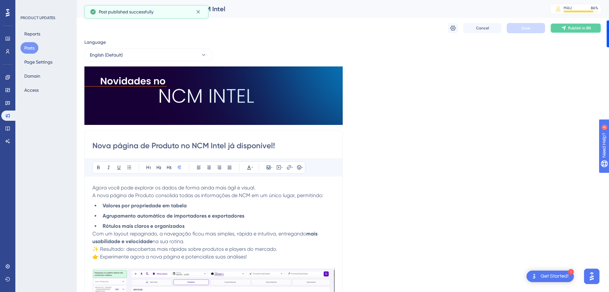
click at [575, 28] on span "Publish in EN" at bounding box center [579, 28] width 23 height 5
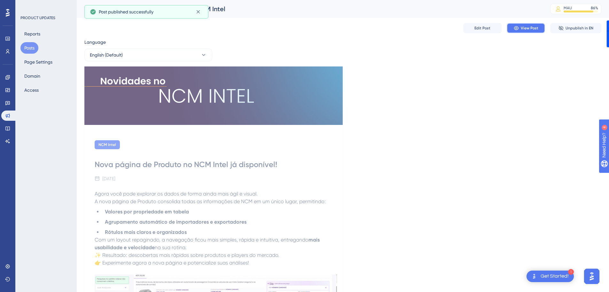
click at [530, 28] on span "View Post" at bounding box center [530, 28] width 18 height 5
